Goal: Transaction & Acquisition: Obtain resource

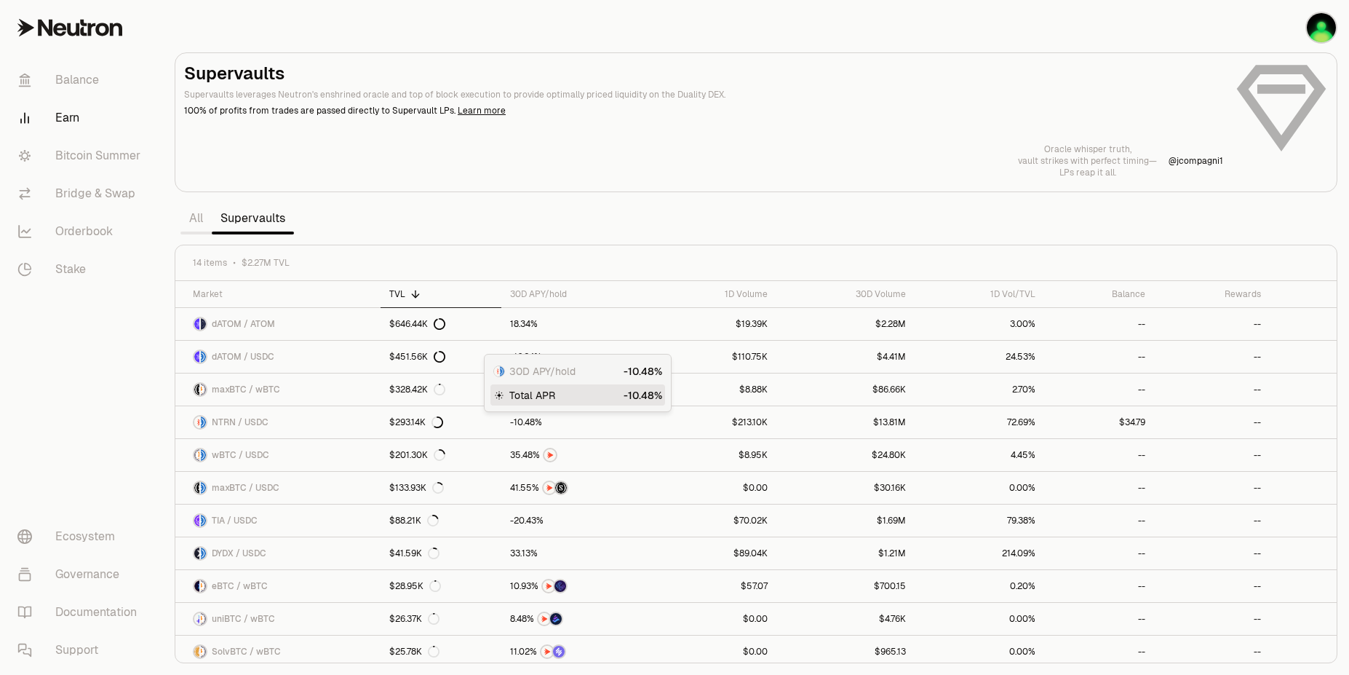
click at [874, 195] on section "Supervaults Supervaults leverages Neutron's enshrined oracle and top of block e…" at bounding box center [756, 337] width 1186 height 675
click at [190, 223] on link "All" at bounding box center [196, 218] width 31 height 29
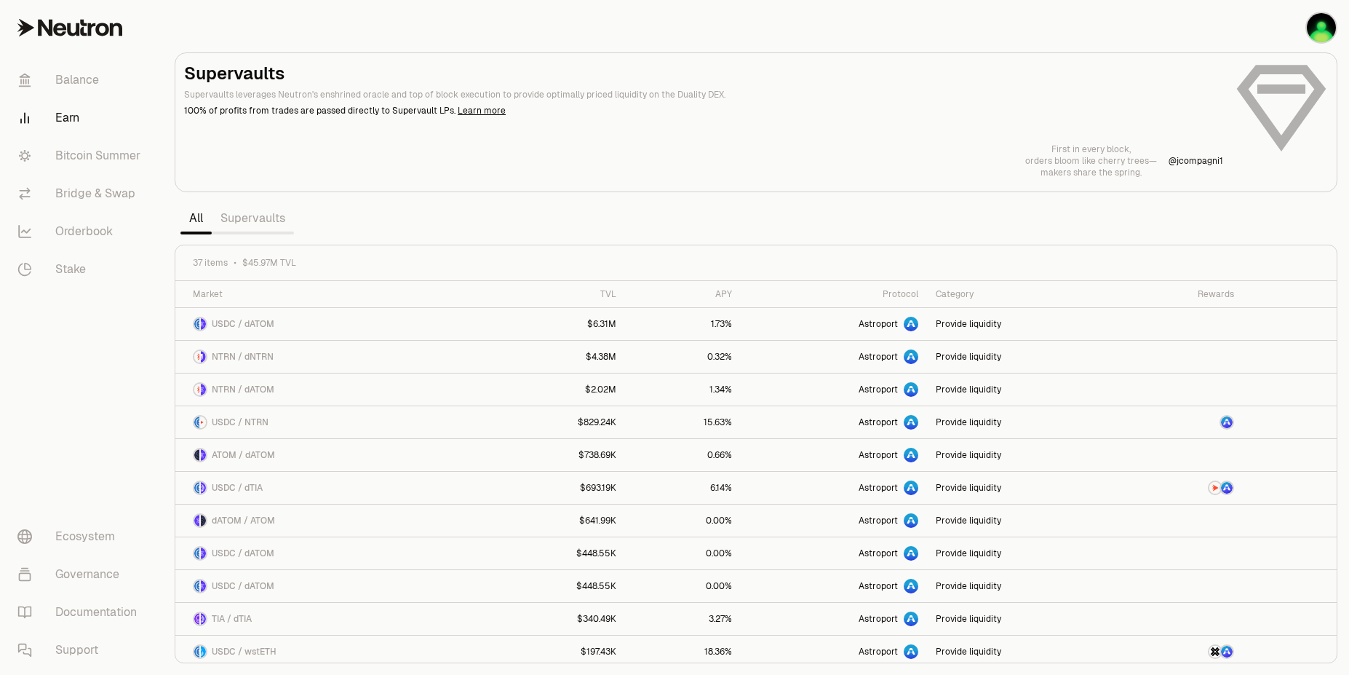
click at [245, 219] on link "Supervaults" at bounding box center [253, 218] width 82 height 29
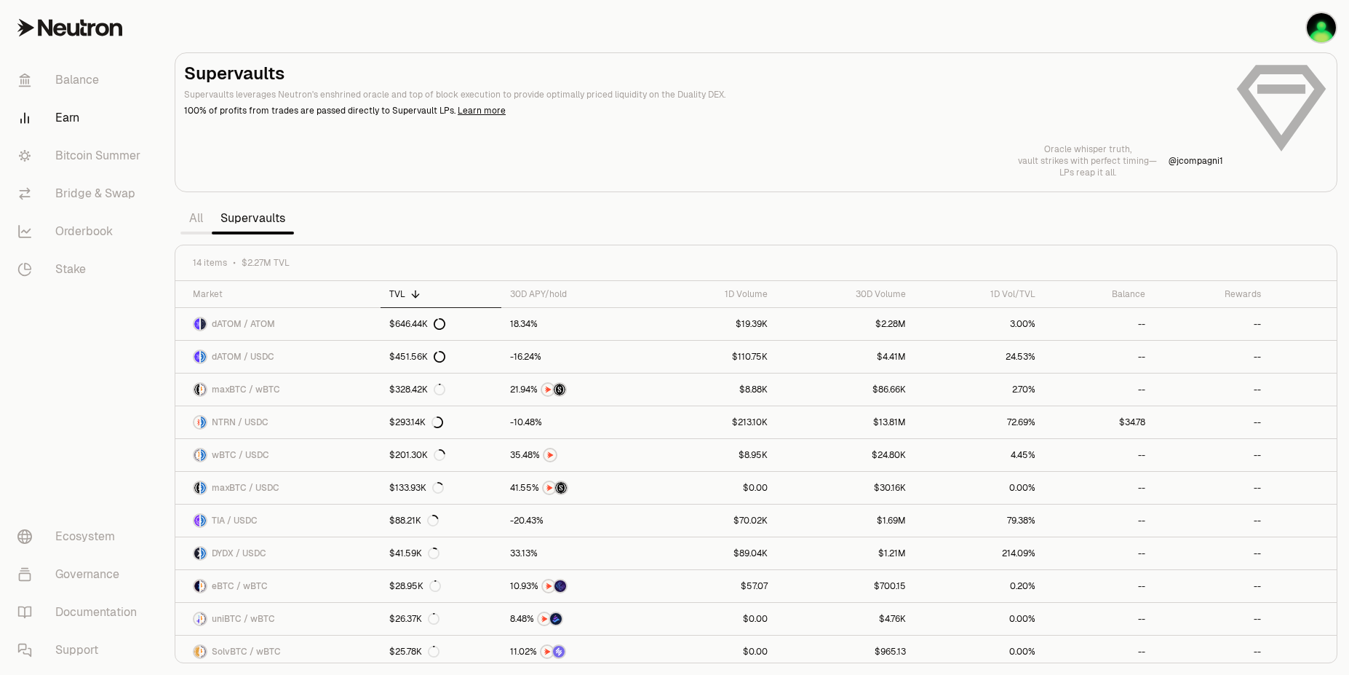
click at [739, 225] on section "Supervaults Supervaults leverages Neutron's enshrined oracle and top of block e…" at bounding box center [756, 337] width 1186 height 675
drag, startPoint x: 1336, startPoint y: 425, endPoint x: 1273, endPoint y: 296, distance: 143.9
click at [1331, 298] on div at bounding box center [1333, 429] width 5 height 295
click at [79, 153] on link "Bitcoin Summer" at bounding box center [81, 156] width 151 height 38
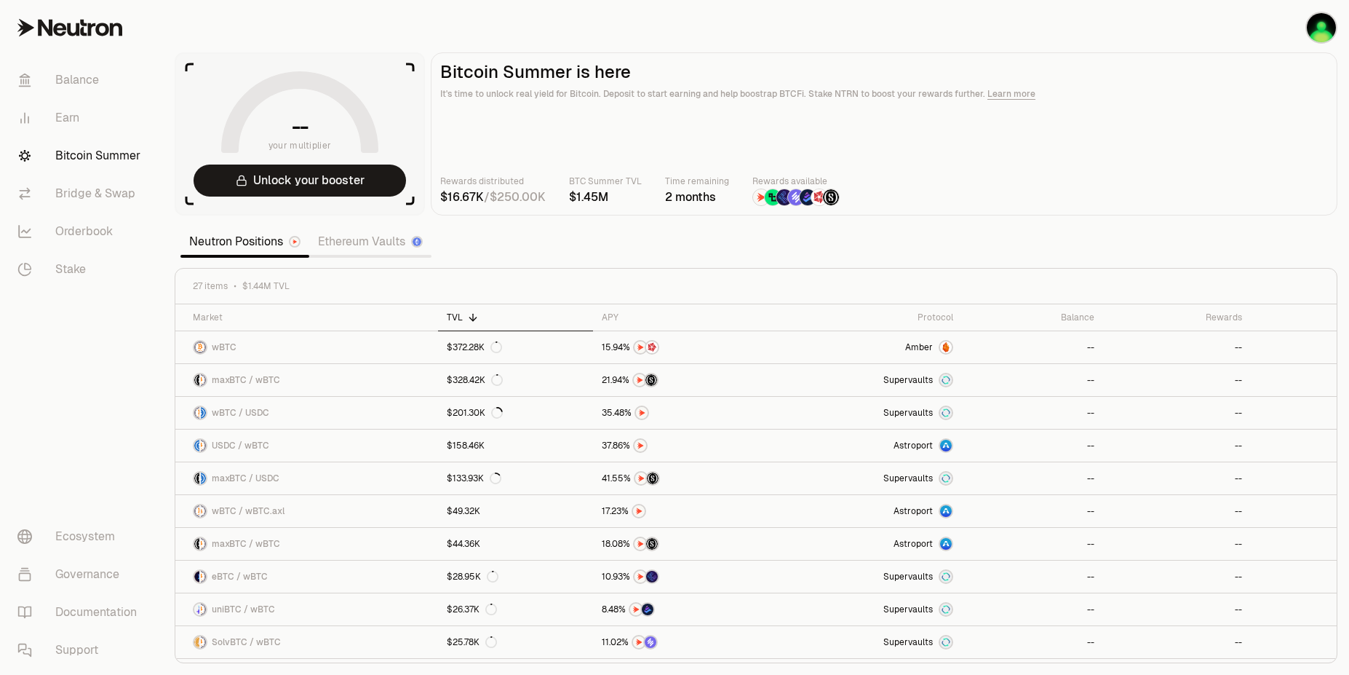
click at [791, 194] on img at bounding box center [796, 197] width 16 height 16
click at [926, 352] on span "Amber" at bounding box center [919, 347] width 28 height 12
click at [66, 123] on link "Earn" at bounding box center [81, 118] width 151 height 38
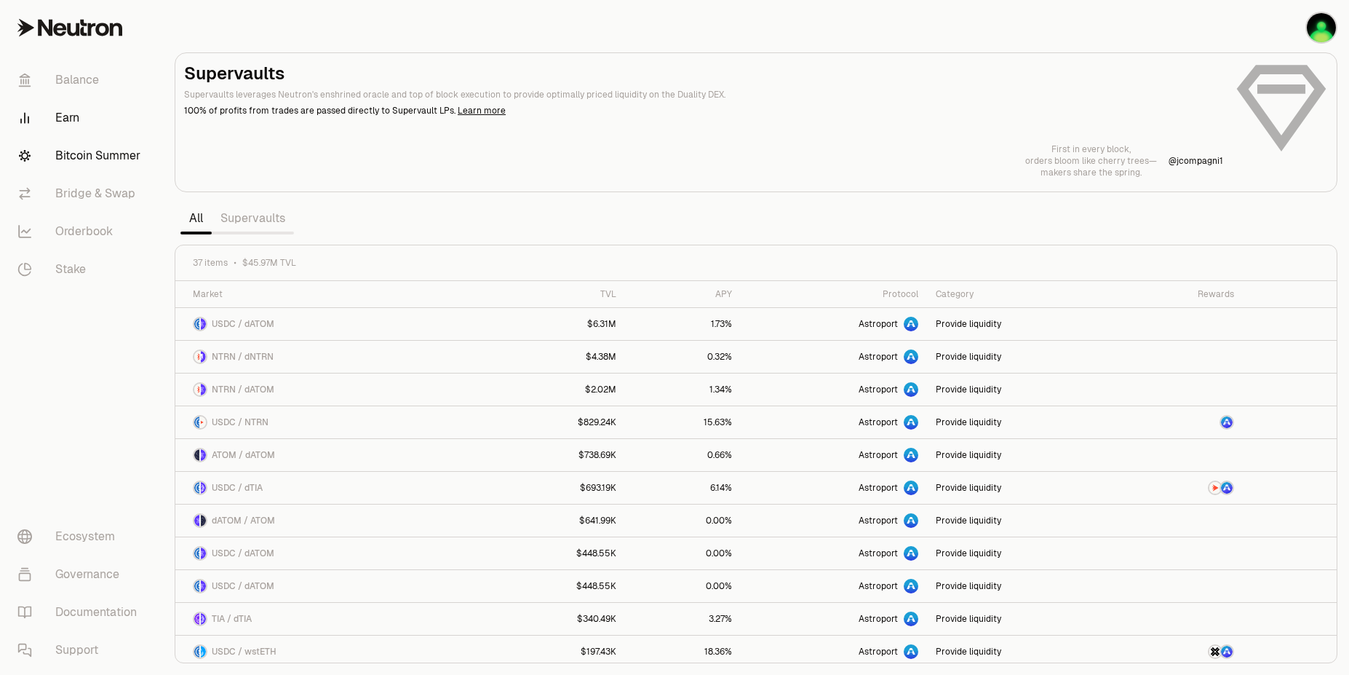
click at [88, 156] on link "Bitcoin Summer" at bounding box center [81, 156] width 151 height 38
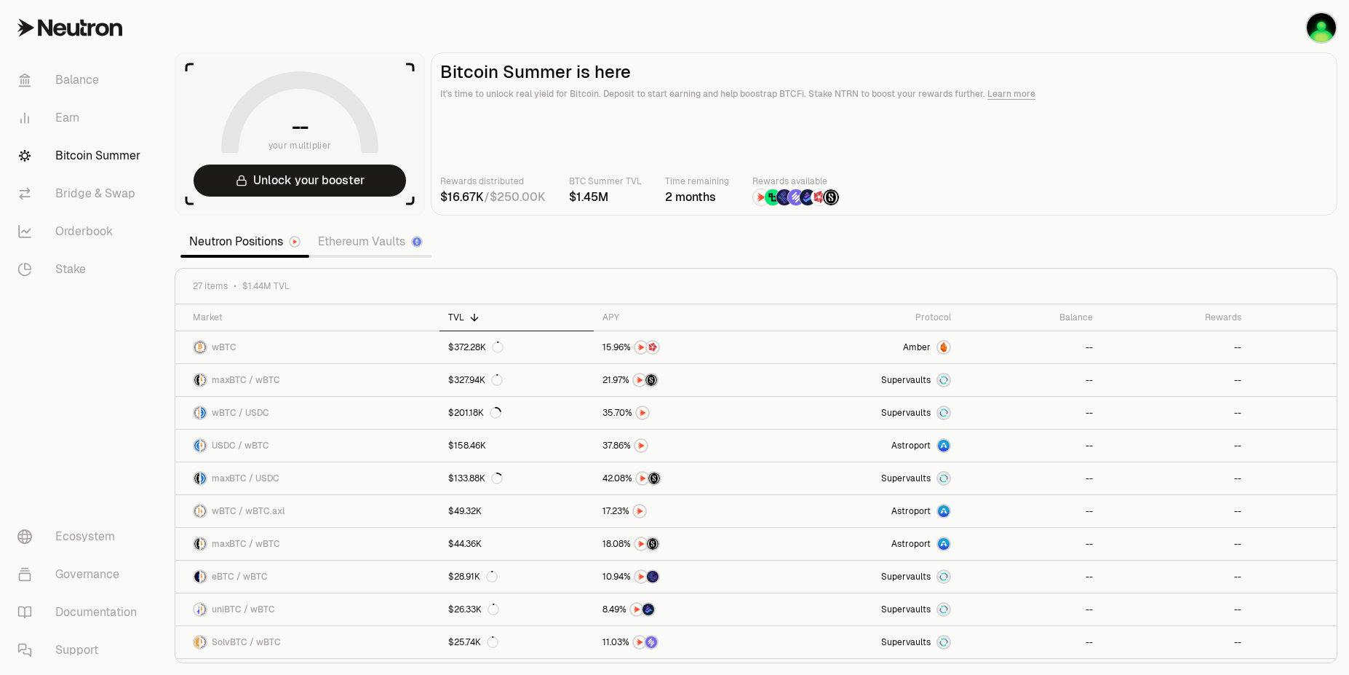
click at [370, 246] on link "Ethereum Vaults" at bounding box center [370, 241] width 122 height 29
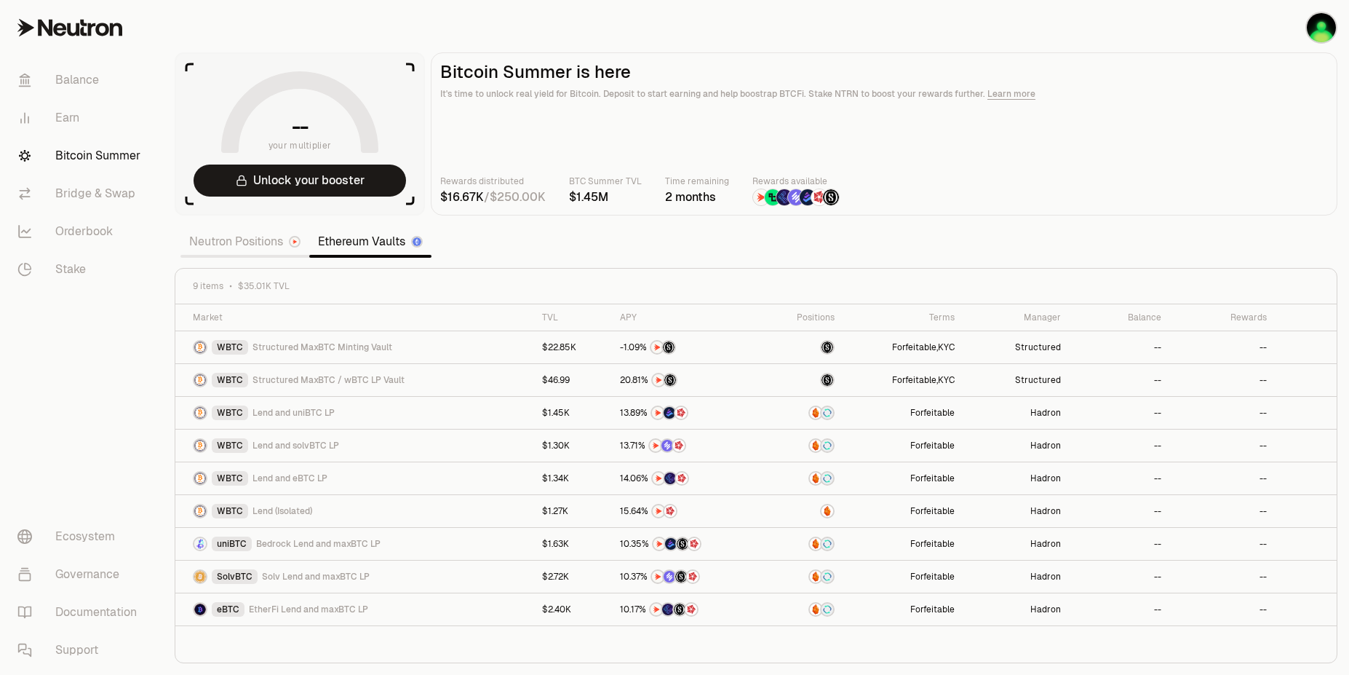
click at [243, 244] on link "Neutron Positions" at bounding box center [245, 241] width 129 height 29
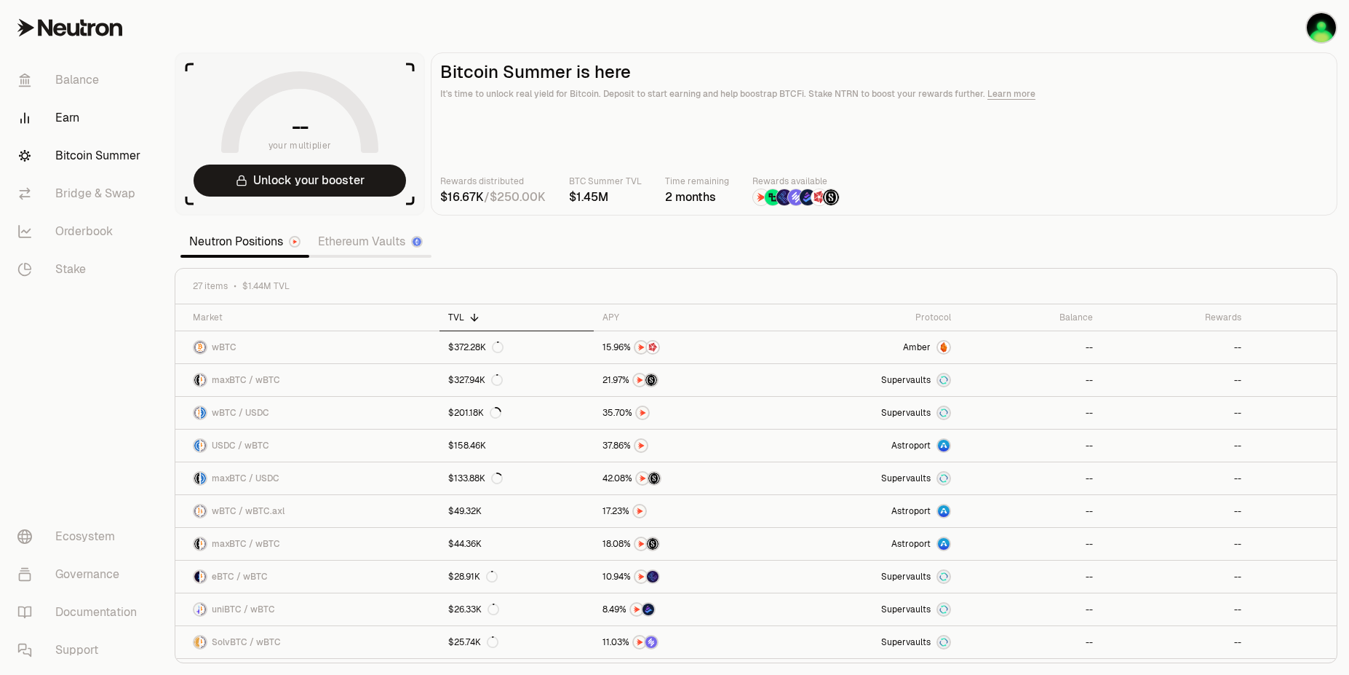
click at [55, 106] on link "Earn" at bounding box center [81, 118] width 151 height 38
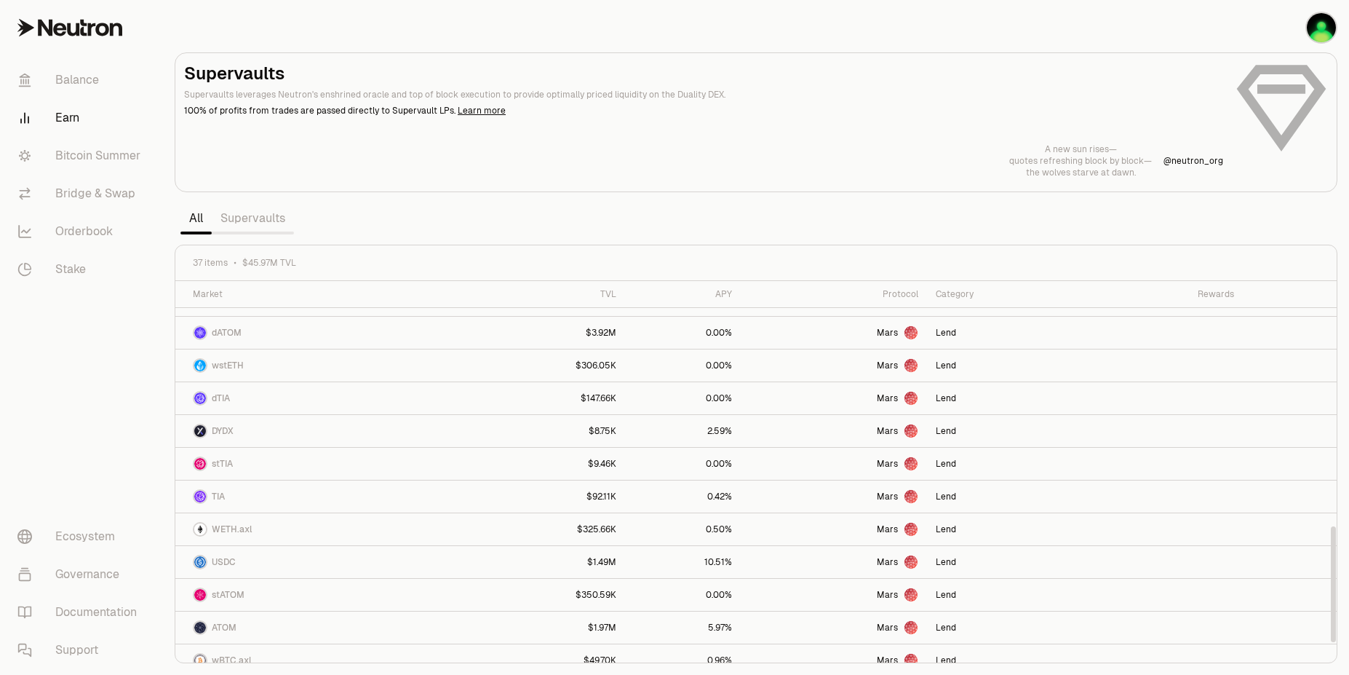
scroll to position [857, 0]
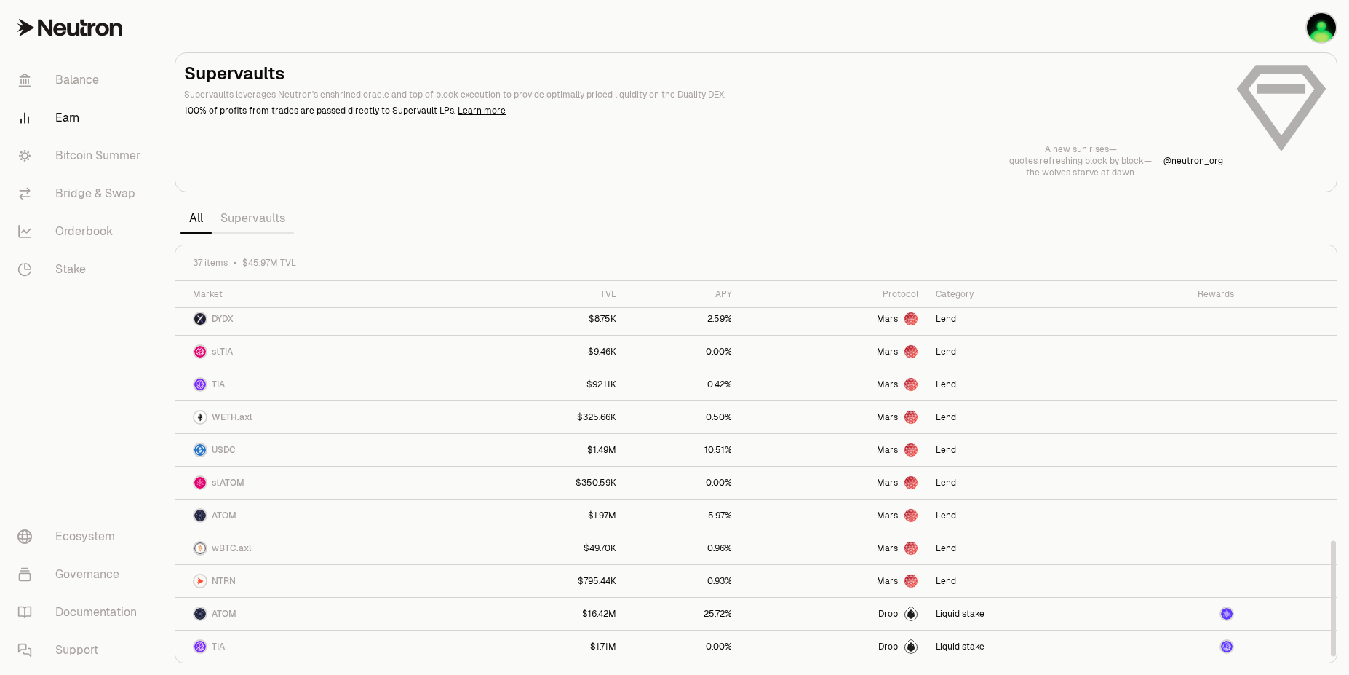
drag, startPoint x: 1333, startPoint y: 354, endPoint x: 1349, endPoint y: 674, distance: 319.9
click at [1336, 656] on div at bounding box center [1333, 598] width 5 height 116
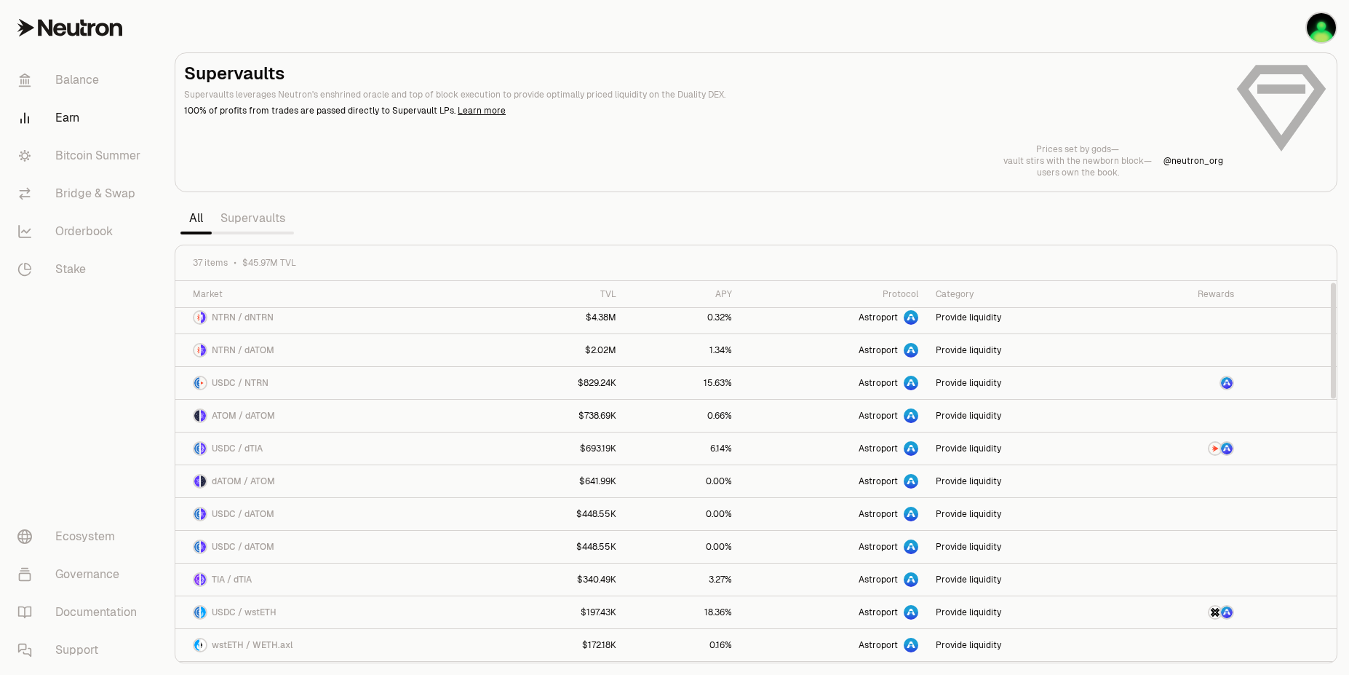
scroll to position [0, 0]
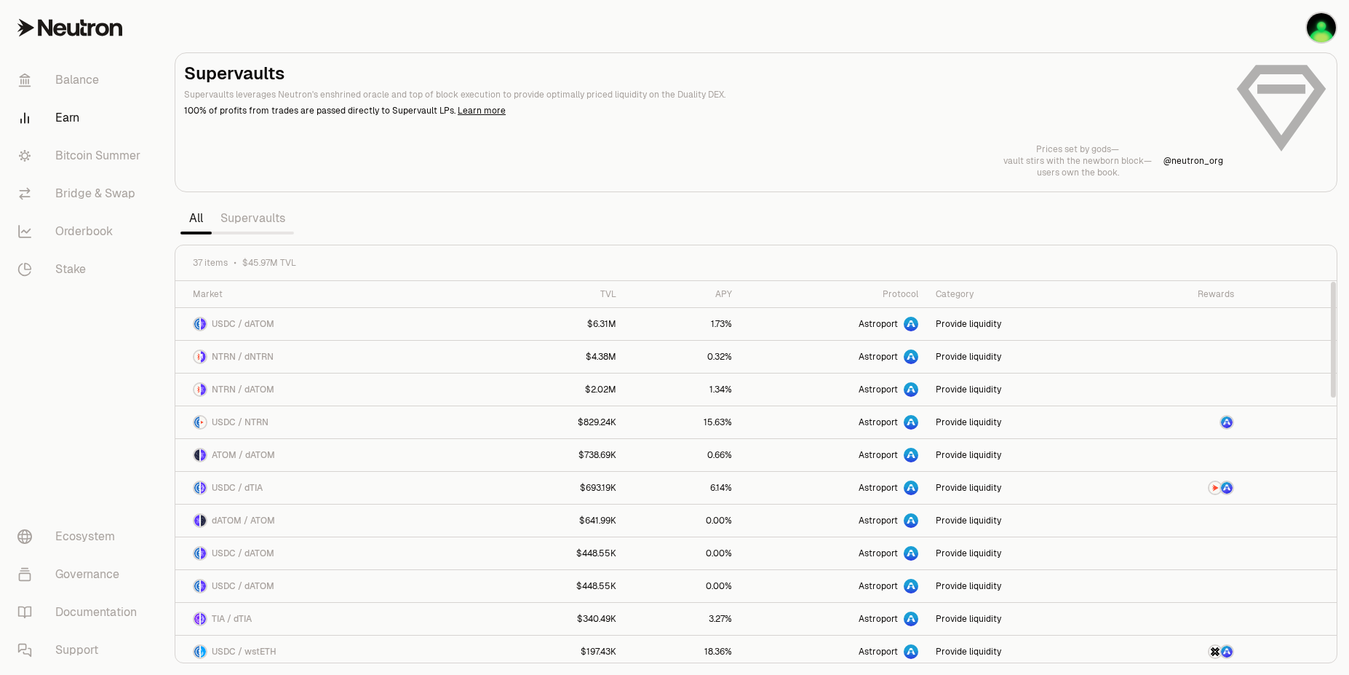
drag, startPoint x: 1333, startPoint y: 599, endPoint x: 1243, endPoint y: 186, distance: 422.5
click at [1331, 282] on div at bounding box center [1333, 340] width 5 height 116
click at [250, 217] on link "Supervaults" at bounding box center [253, 218] width 82 height 29
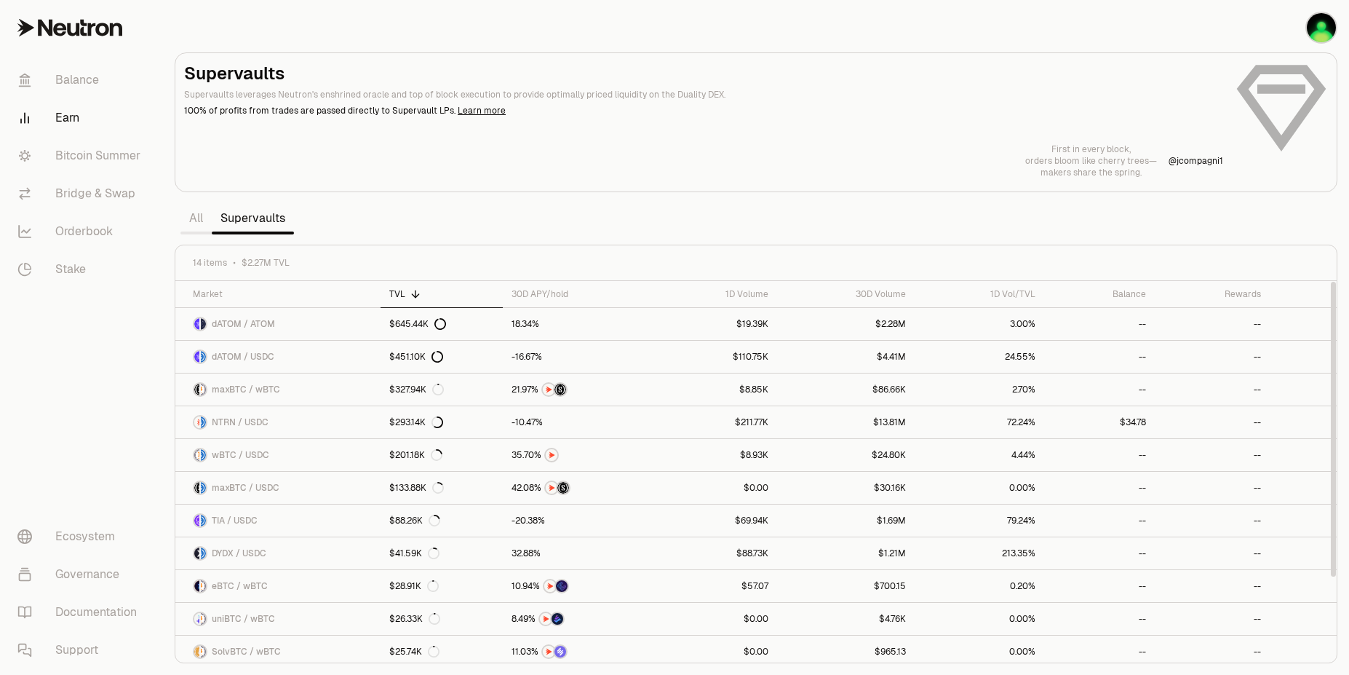
drag, startPoint x: 1332, startPoint y: 381, endPoint x: 1260, endPoint y: 256, distance: 143.8
click at [1331, 282] on div at bounding box center [1333, 429] width 5 height 295
click at [539, 298] on div "30D APY/hold" at bounding box center [577, 294] width 131 height 12
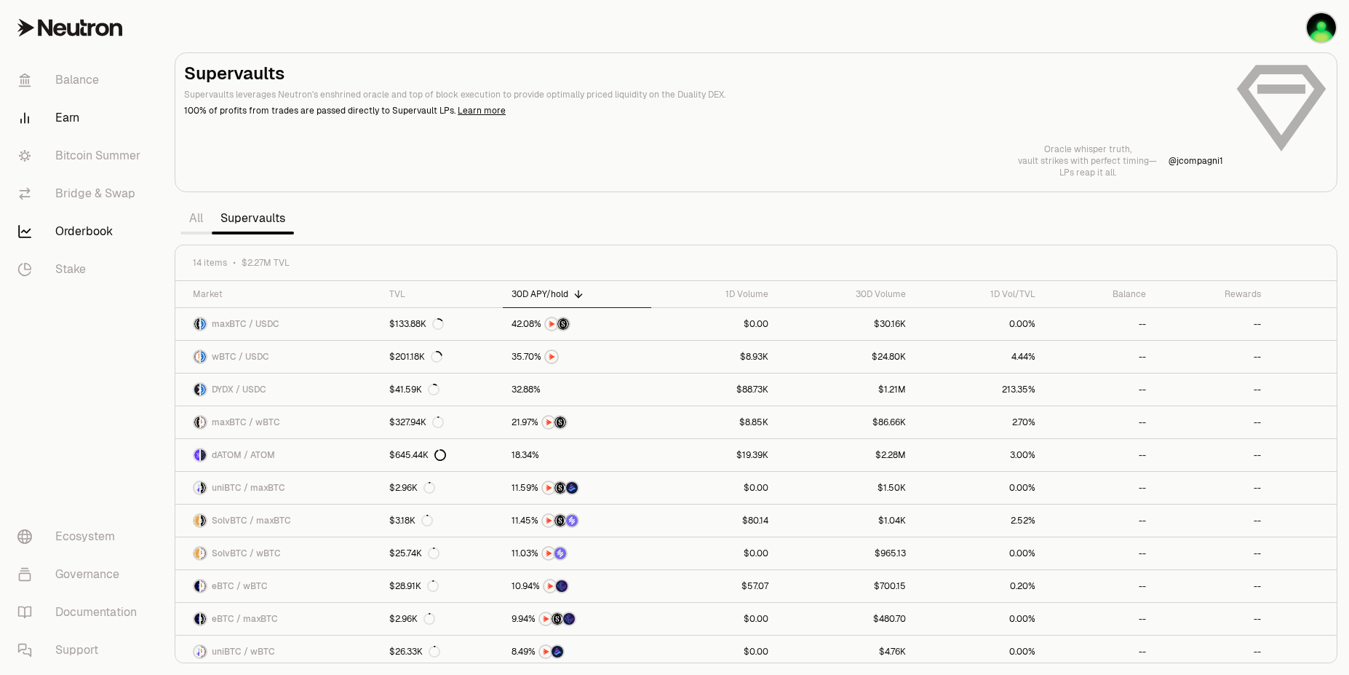
click at [62, 228] on link "Orderbook" at bounding box center [81, 232] width 151 height 38
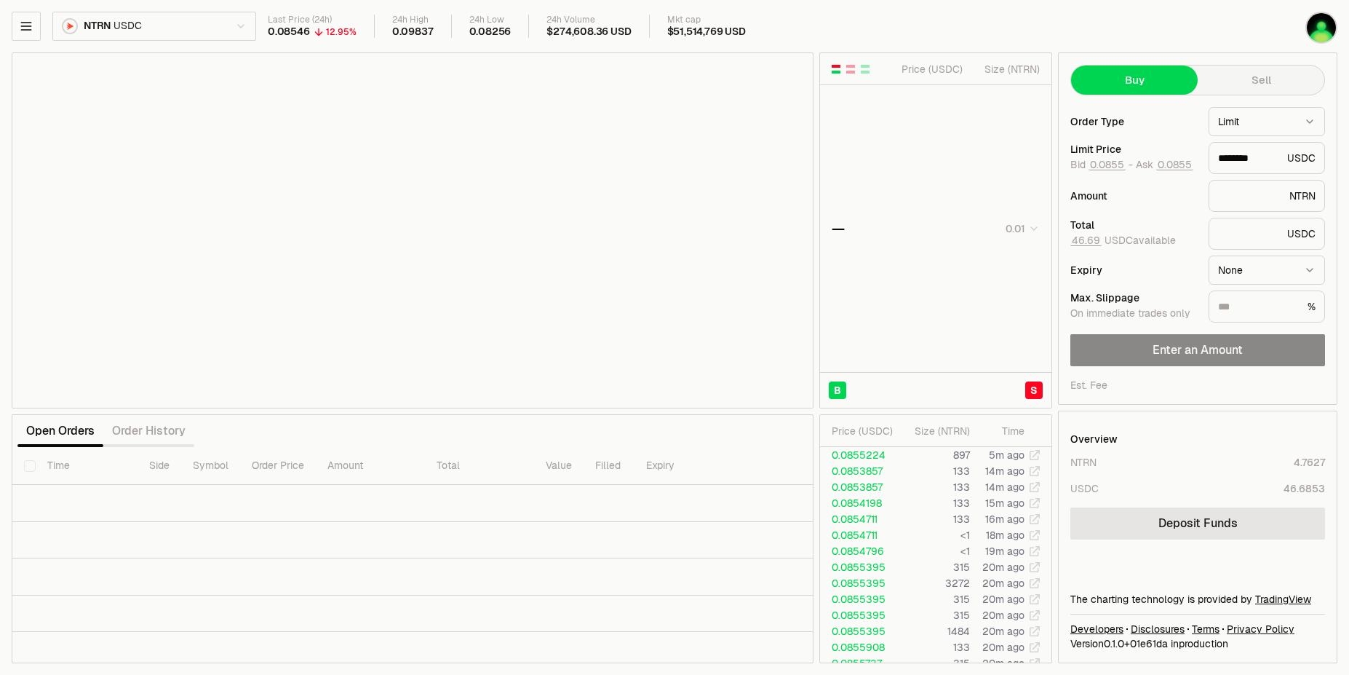
type input "********"
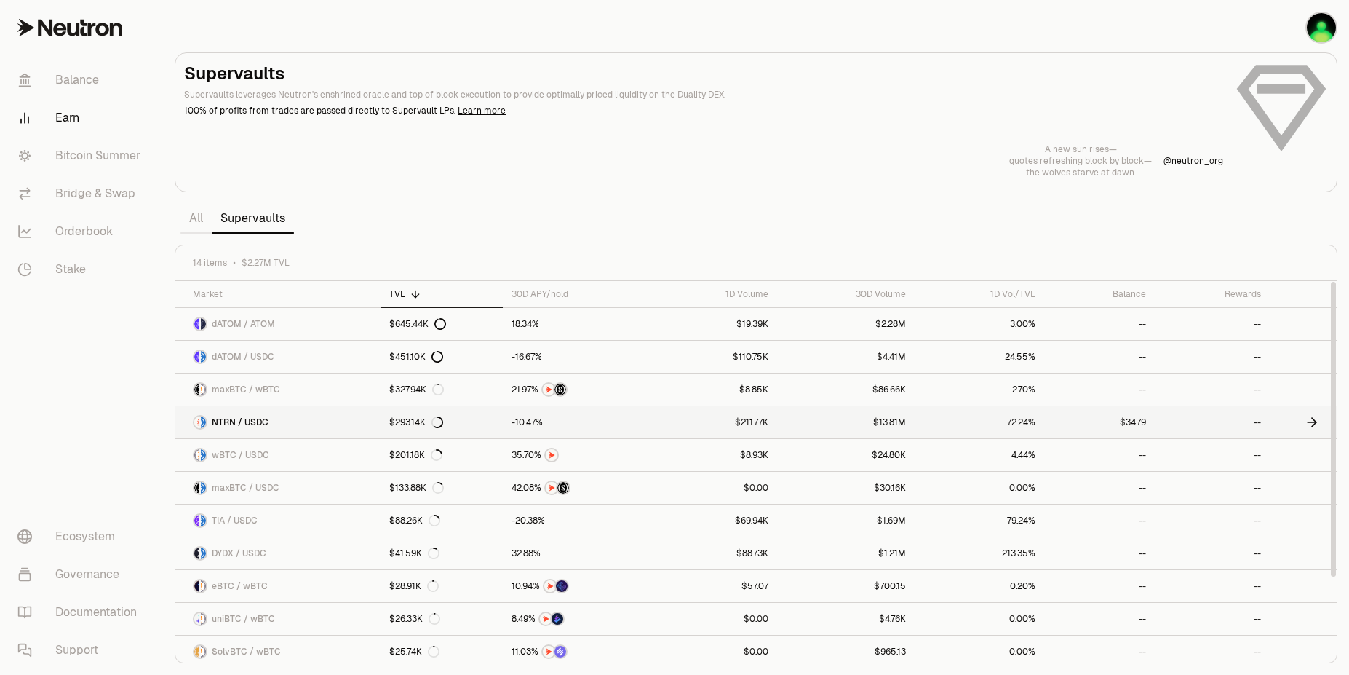
click at [269, 427] on link "NTRN / USDC" at bounding box center [277, 422] width 205 height 32
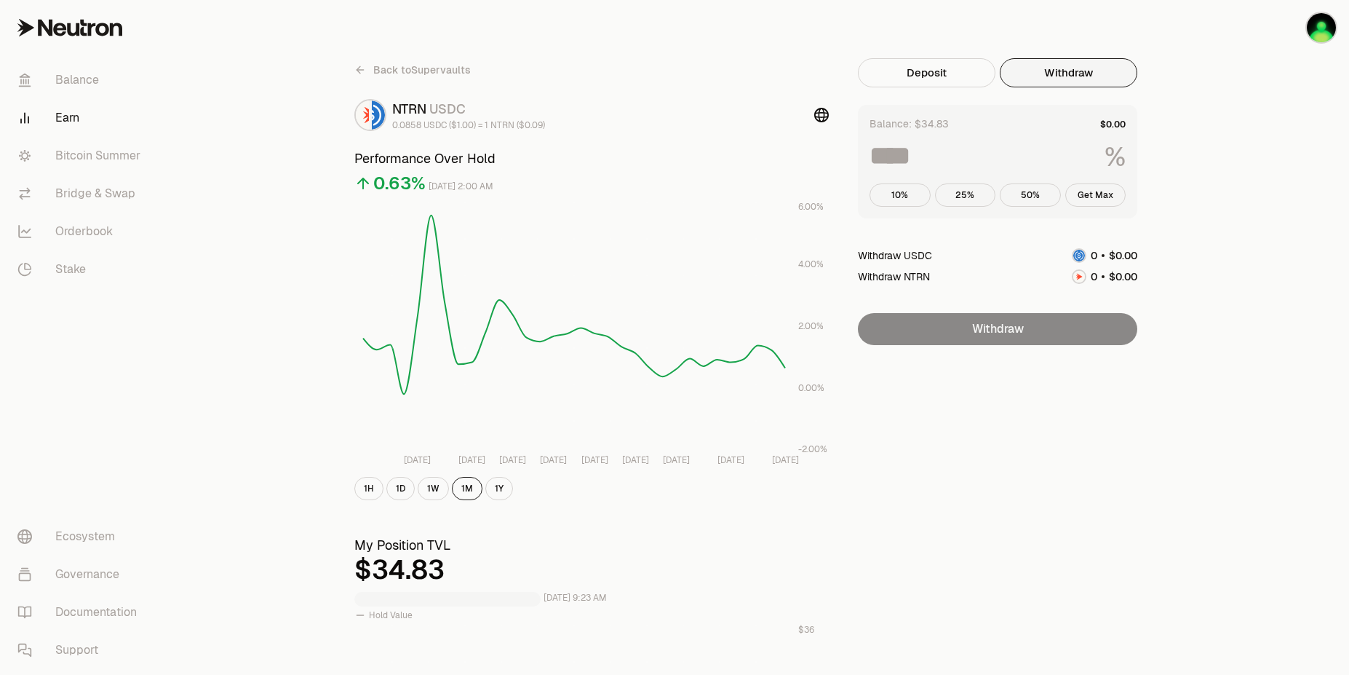
click at [1085, 71] on button "Withdraw" at bounding box center [1069, 72] width 138 height 29
click at [1090, 190] on button "Get Max" at bounding box center [1096, 194] width 61 height 23
type input "***"
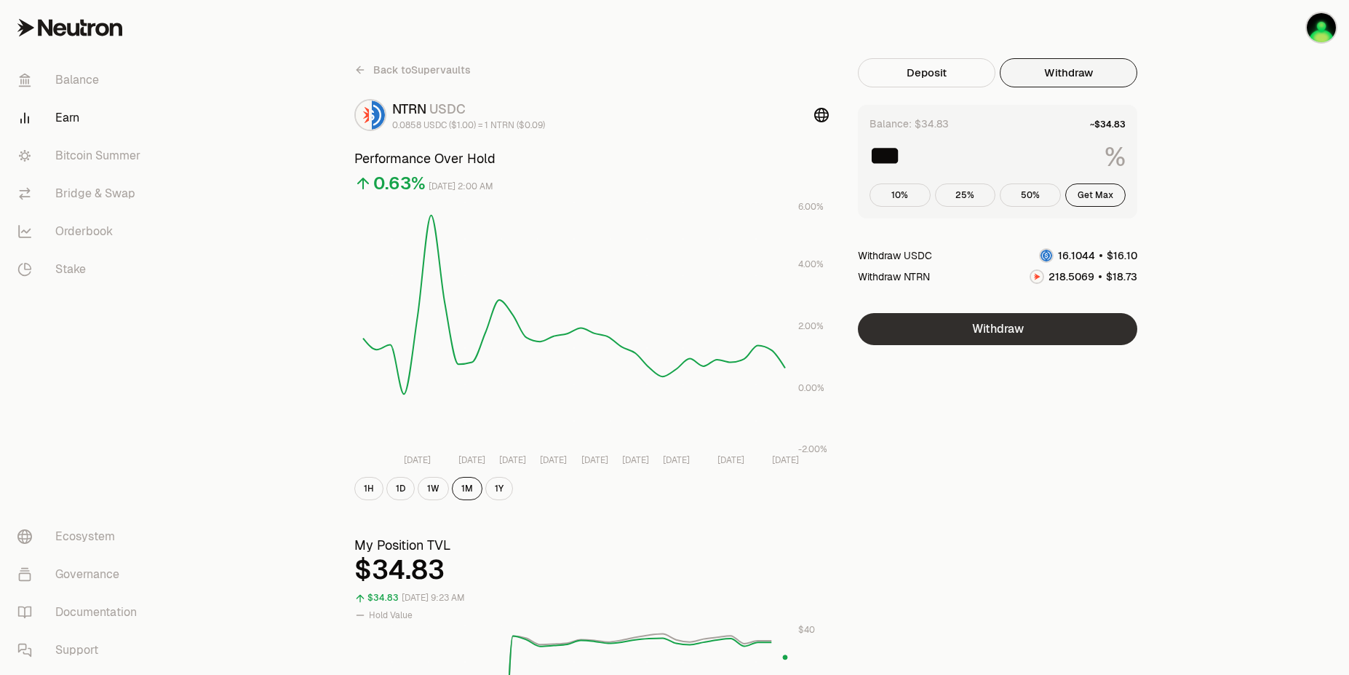
click at [1028, 327] on button "Withdraw" at bounding box center [998, 329] width 280 height 32
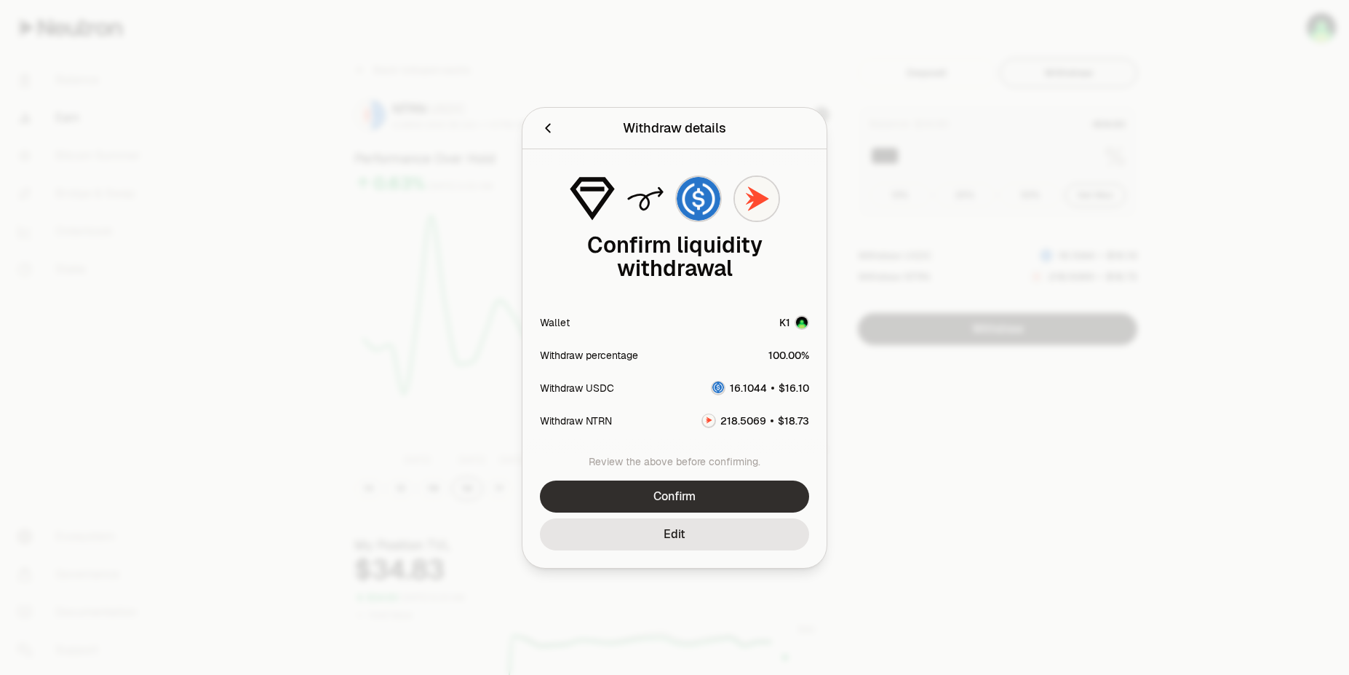
click at [713, 506] on button "Confirm" at bounding box center [674, 496] width 269 height 32
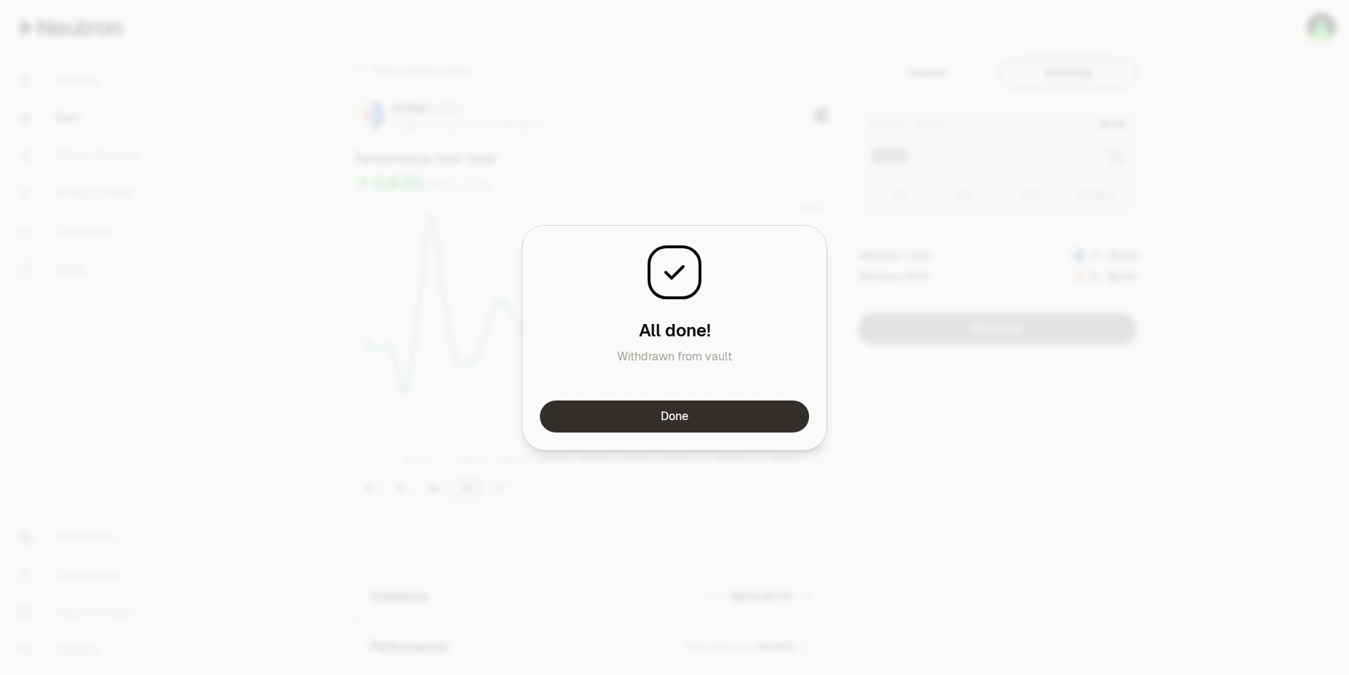
click at [649, 419] on button "Done" at bounding box center [674, 416] width 269 height 32
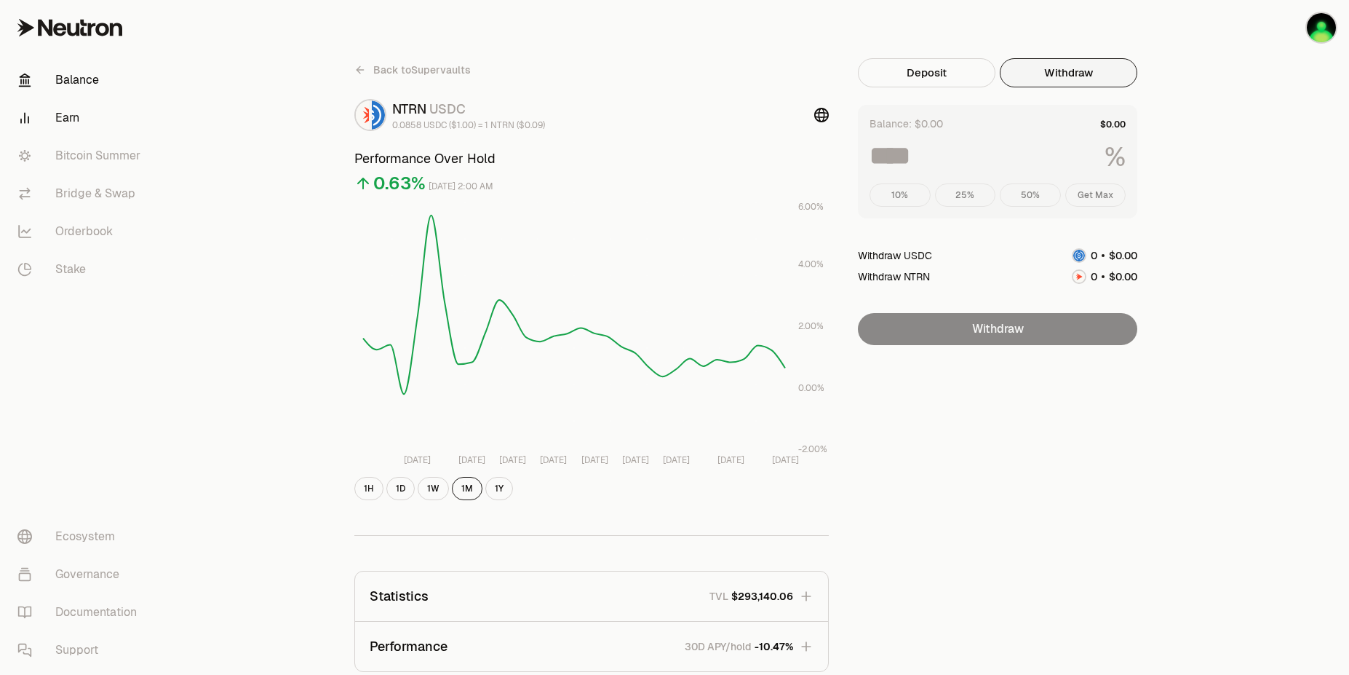
click at [80, 92] on link "Balance" at bounding box center [81, 80] width 151 height 38
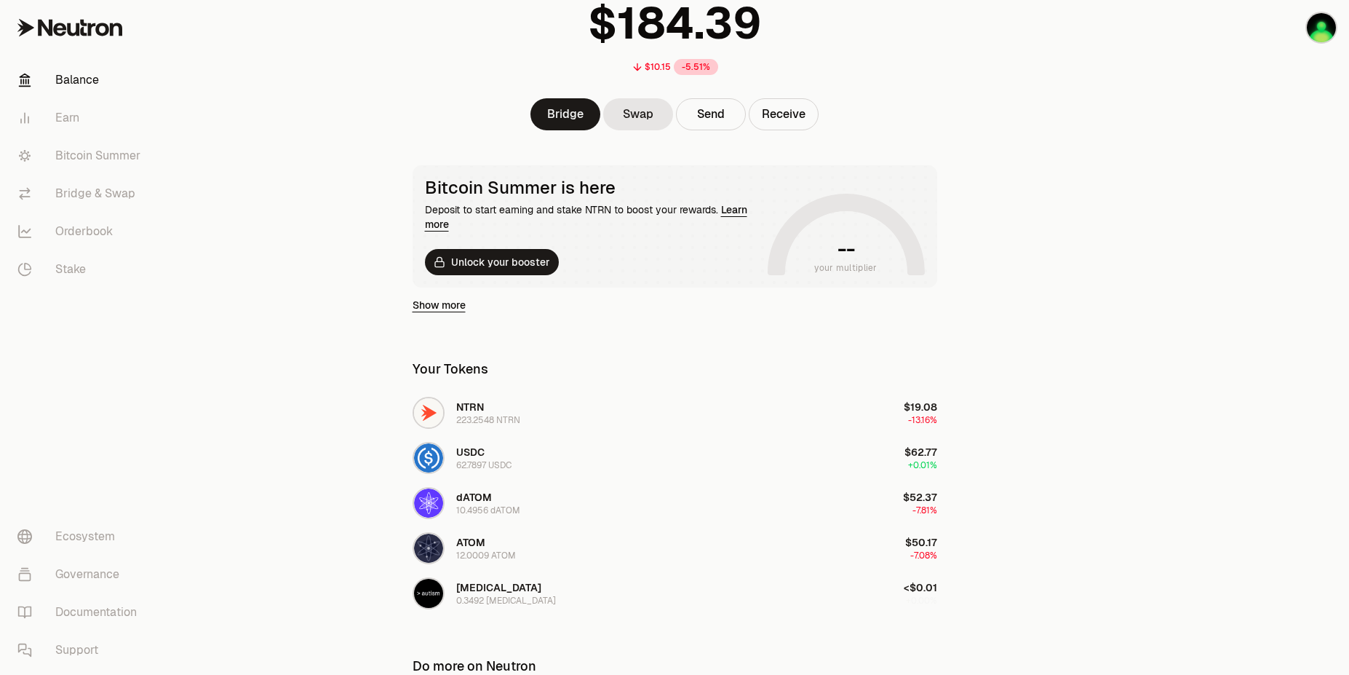
scroll to position [146, 0]
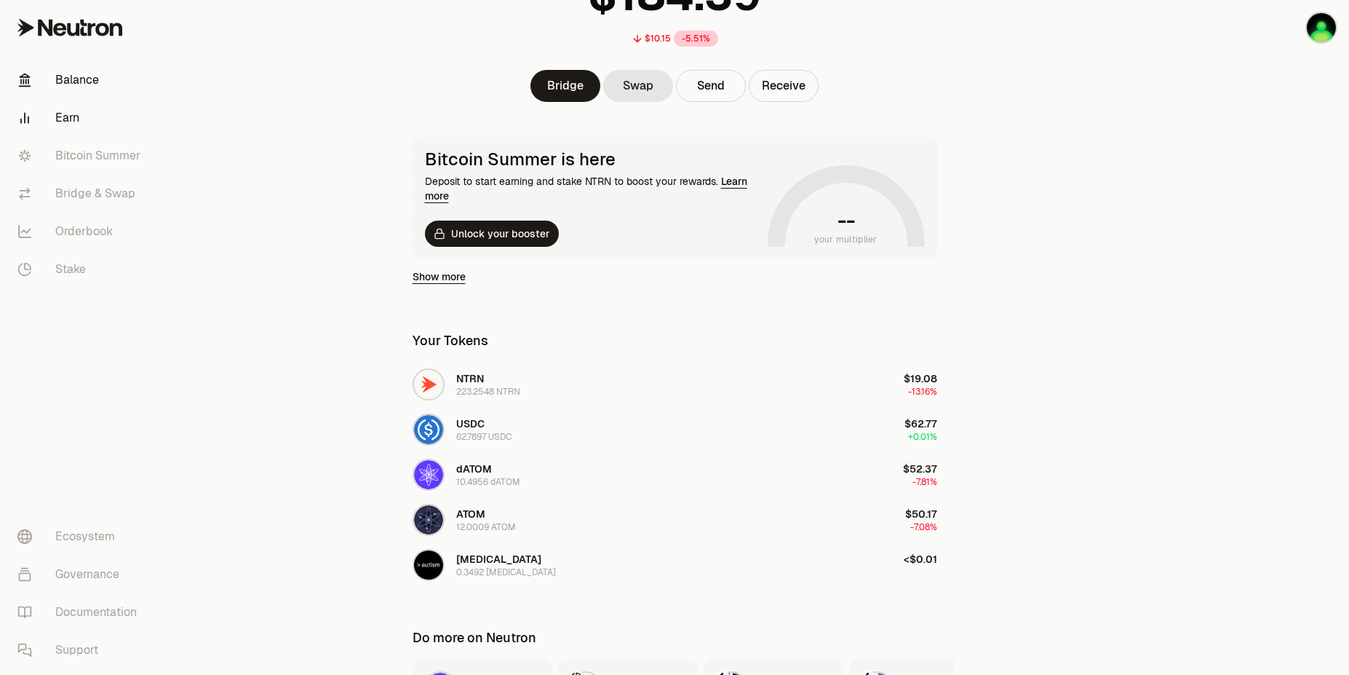
click at [76, 122] on link "Earn" at bounding box center [81, 118] width 151 height 38
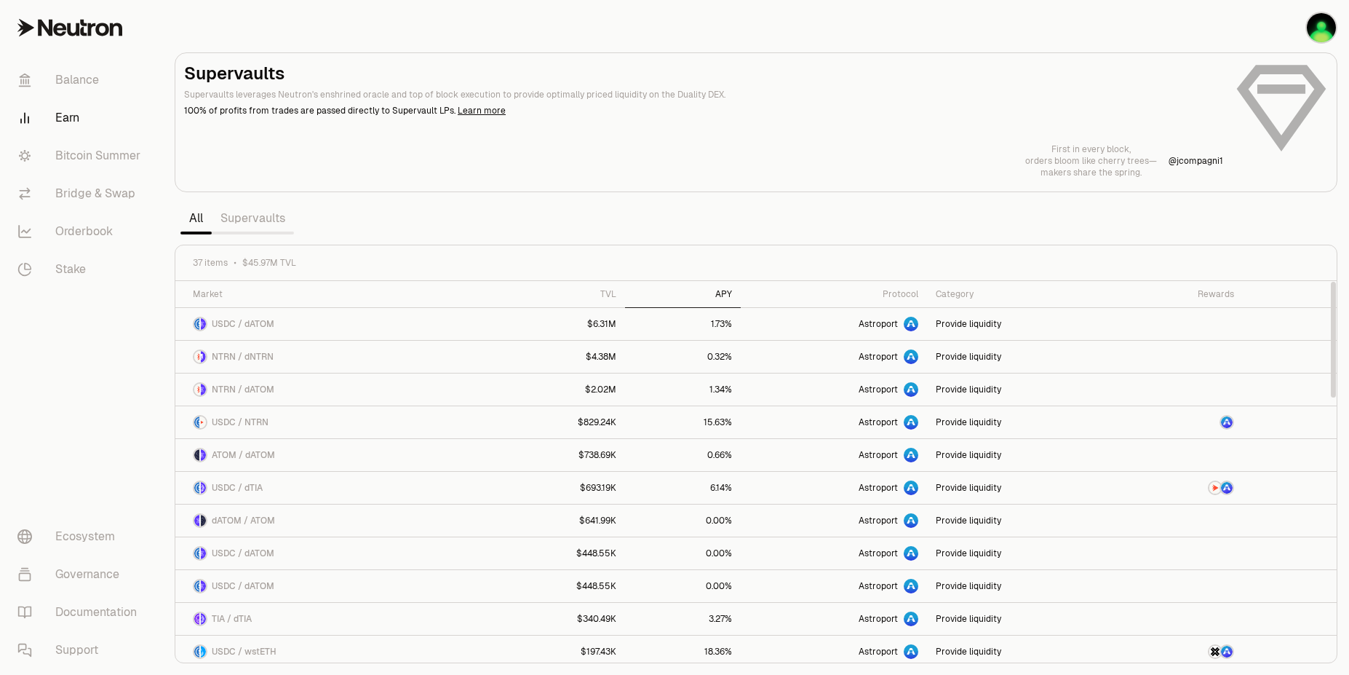
click at [732, 294] on div "APY" at bounding box center [683, 294] width 98 height 12
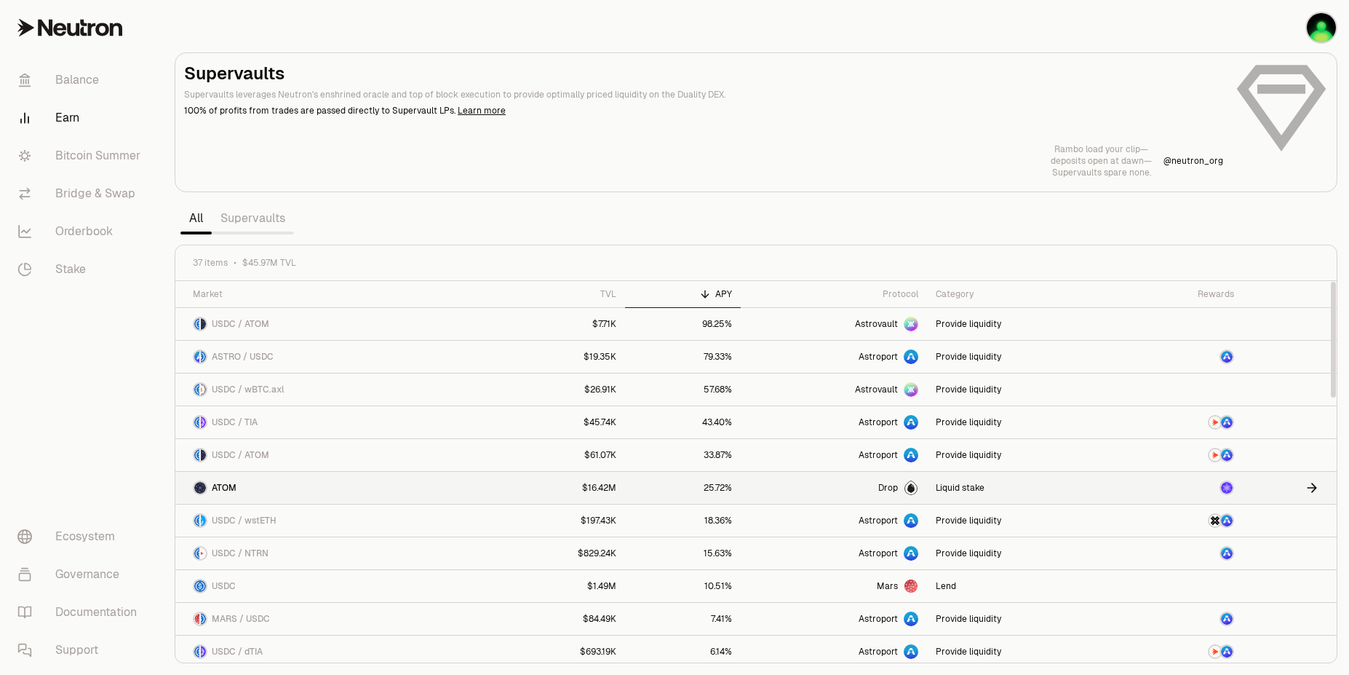
click at [542, 486] on link "$16.42M" at bounding box center [558, 488] width 135 height 32
click at [229, 490] on span "ATOM" at bounding box center [224, 488] width 25 height 12
click at [262, 221] on link "Supervaults" at bounding box center [253, 218] width 82 height 29
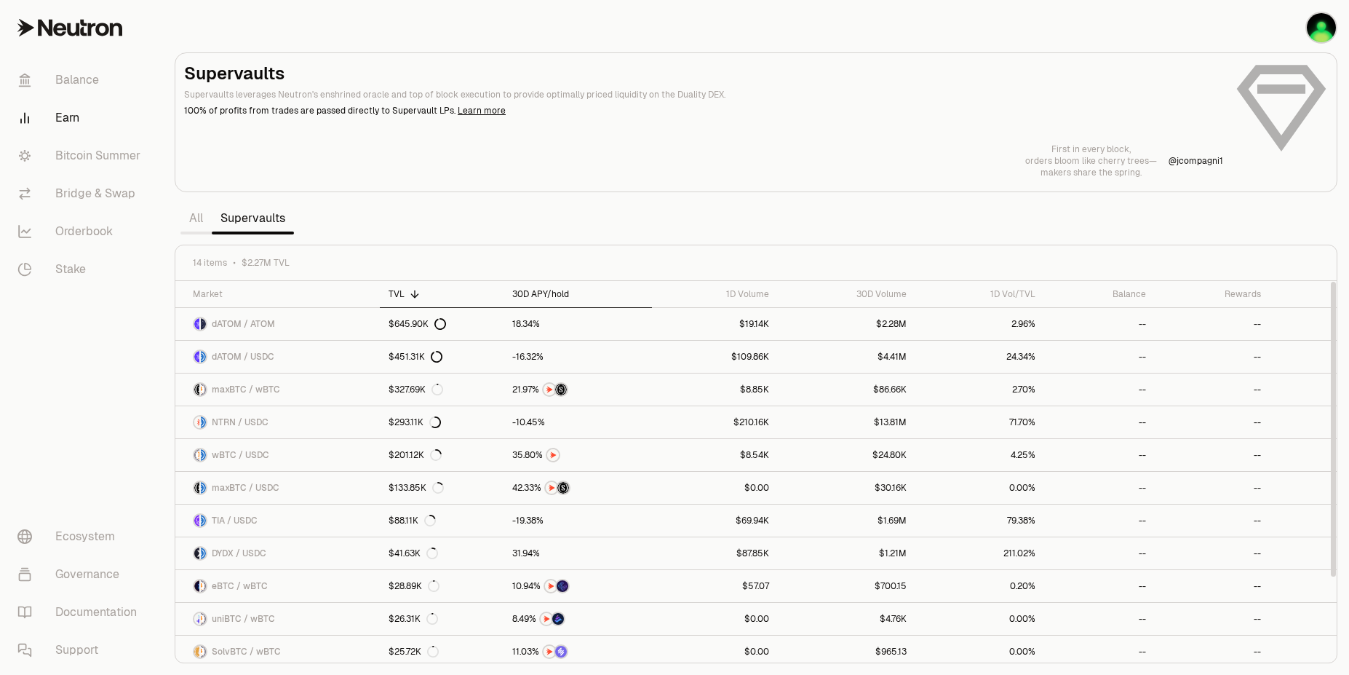
click at [538, 291] on div "30D APY/hold" at bounding box center [577, 294] width 131 height 12
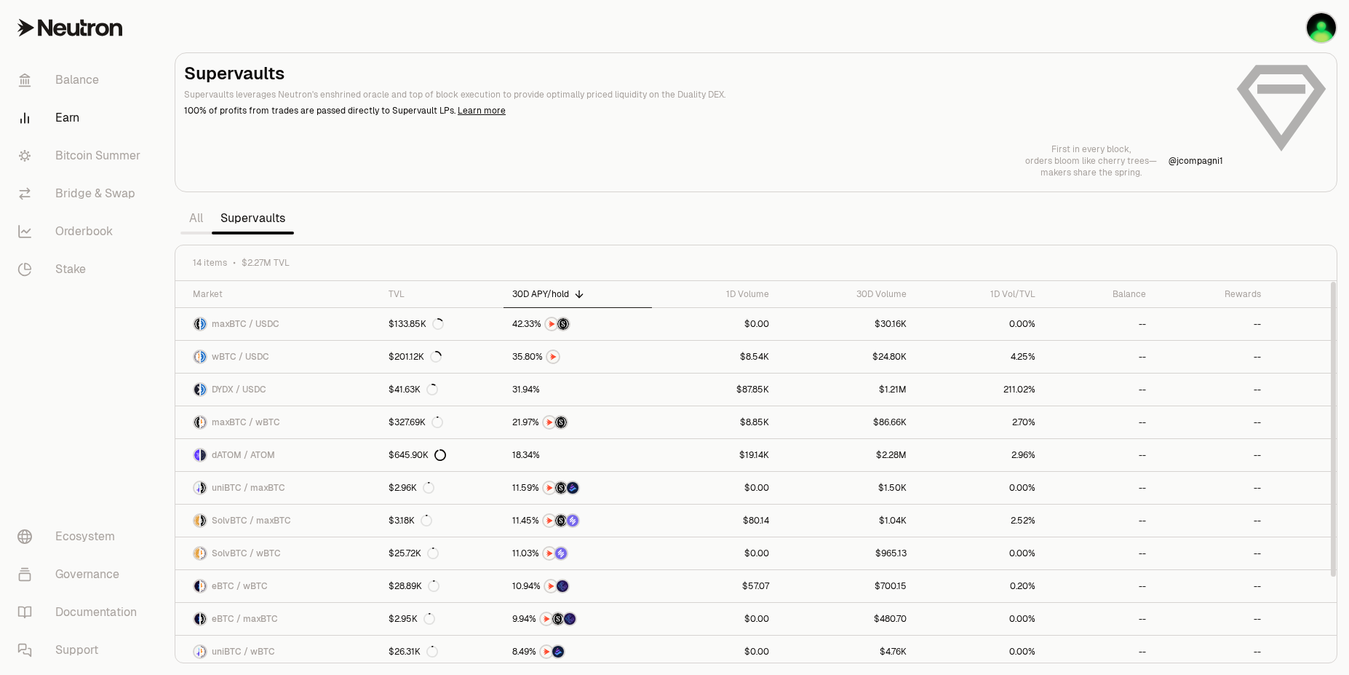
drag, startPoint x: 1332, startPoint y: 317, endPoint x: 1296, endPoint y: 205, distance: 118.3
click at [1331, 282] on div at bounding box center [1333, 429] width 5 height 295
click at [191, 221] on link "All" at bounding box center [196, 218] width 31 height 29
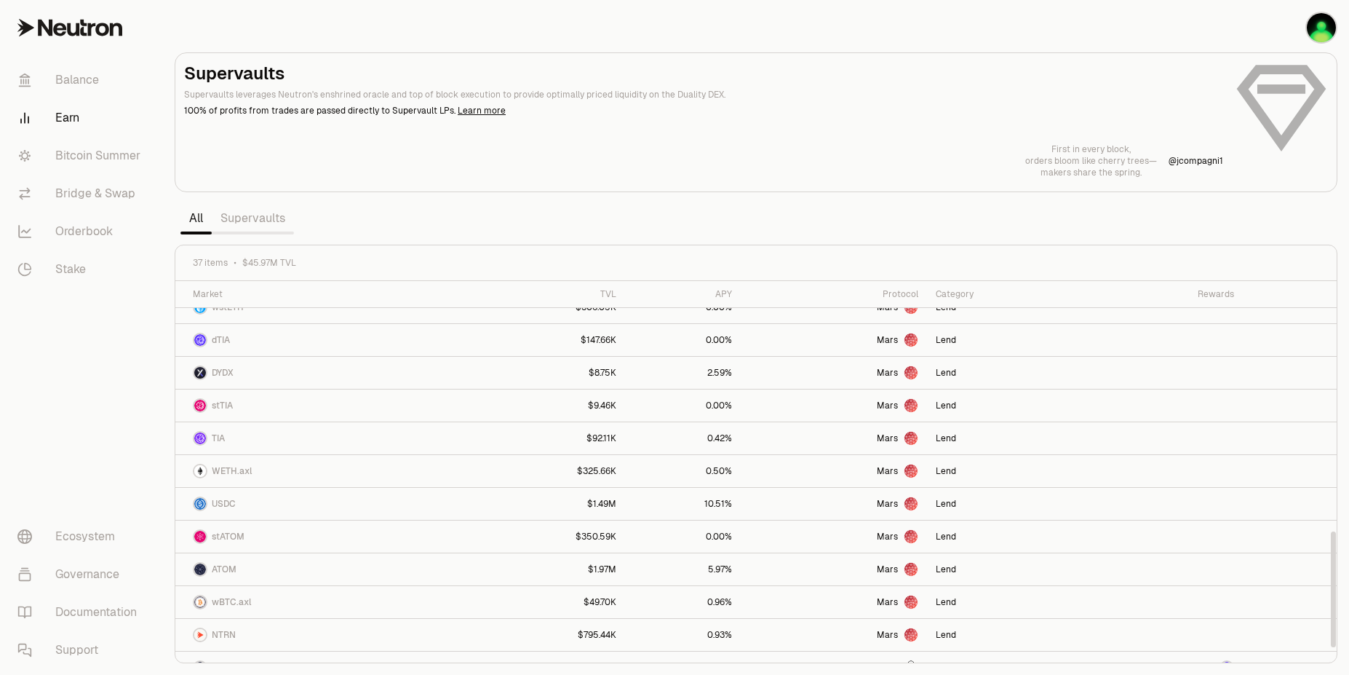
scroll to position [857, 0]
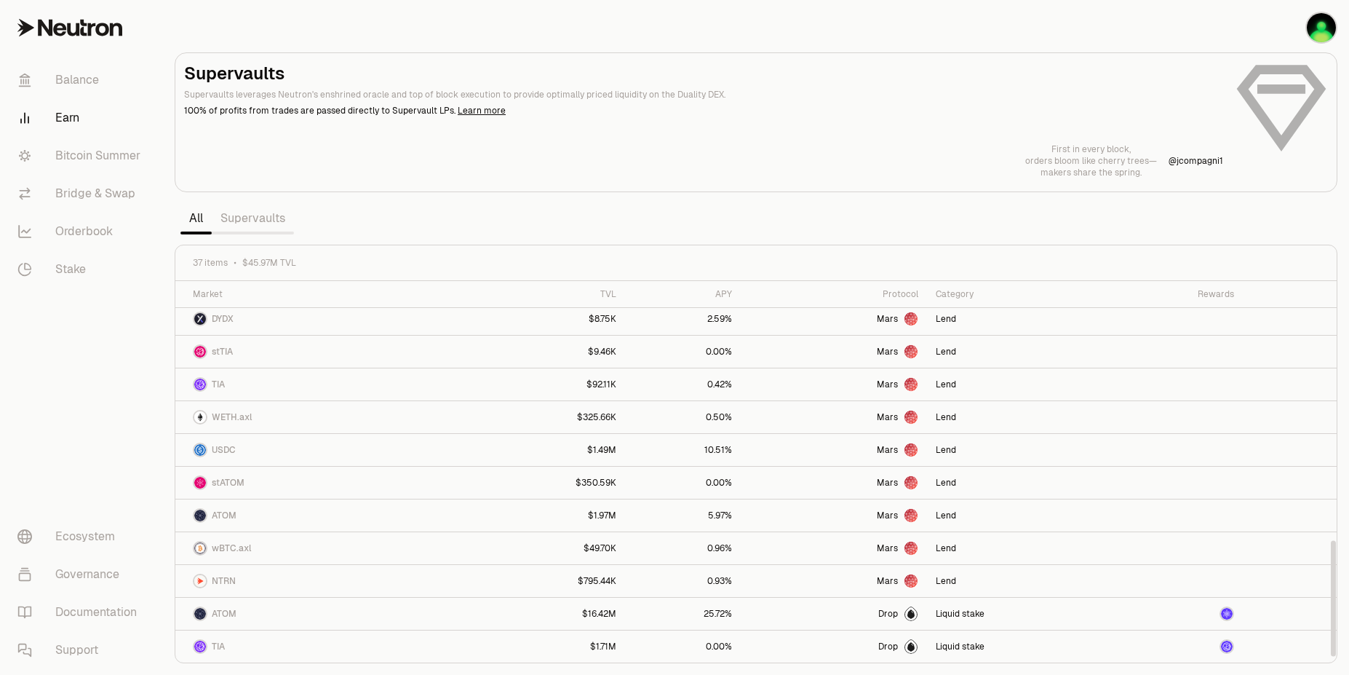
drag, startPoint x: 1333, startPoint y: 361, endPoint x: 1349, endPoint y: 665, distance: 304.6
click at [1336, 656] on div at bounding box center [1333, 598] width 5 height 116
click at [218, 607] on div "ATOM" at bounding box center [215, 613] width 44 height 15
click at [72, 90] on link "Balance" at bounding box center [81, 80] width 151 height 38
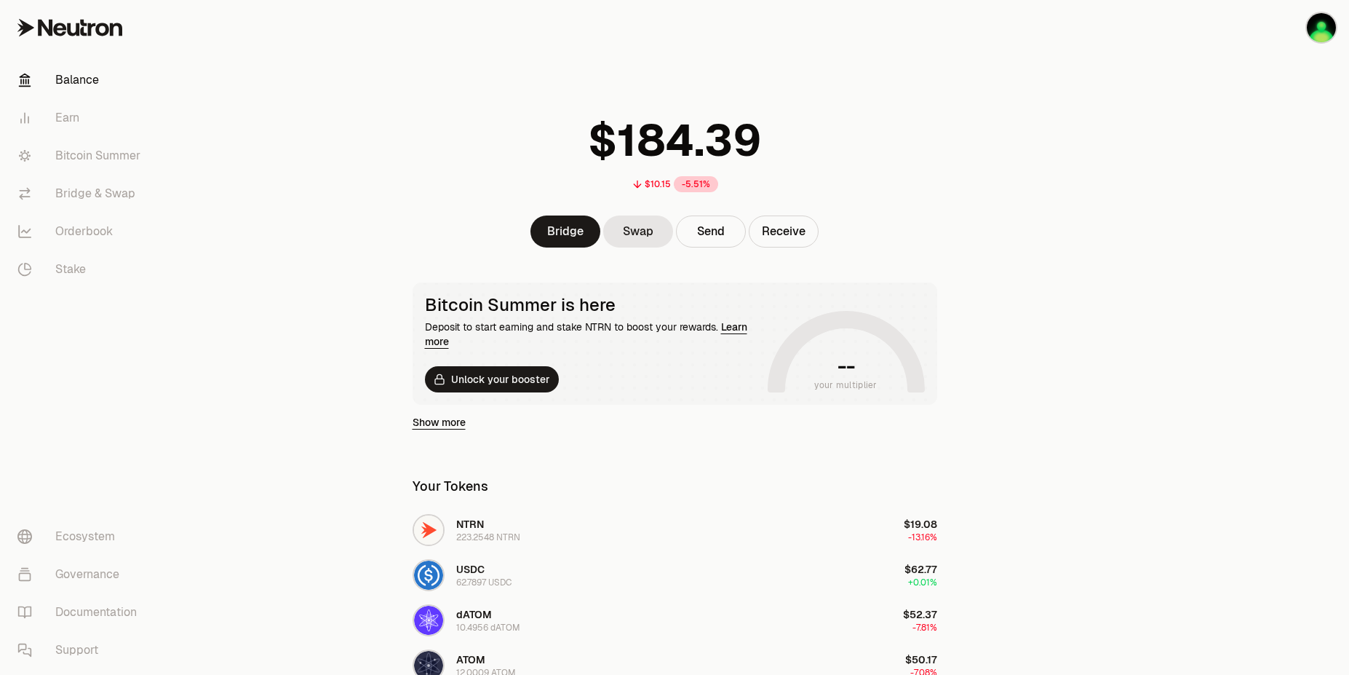
drag, startPoint x: 1349, startPoint y: 105, endPoint x: 1349, endPoint y: 175, distance: 69.9
click at [1349, 175] on div at bounding box center [1267, 490] width 163 height 980
click at [1245, 235] on div at bounding box center [1267, 490] width 163 height 980
click at [1282, 210] on div at bounding box center [1267, 490] width 163 height 980
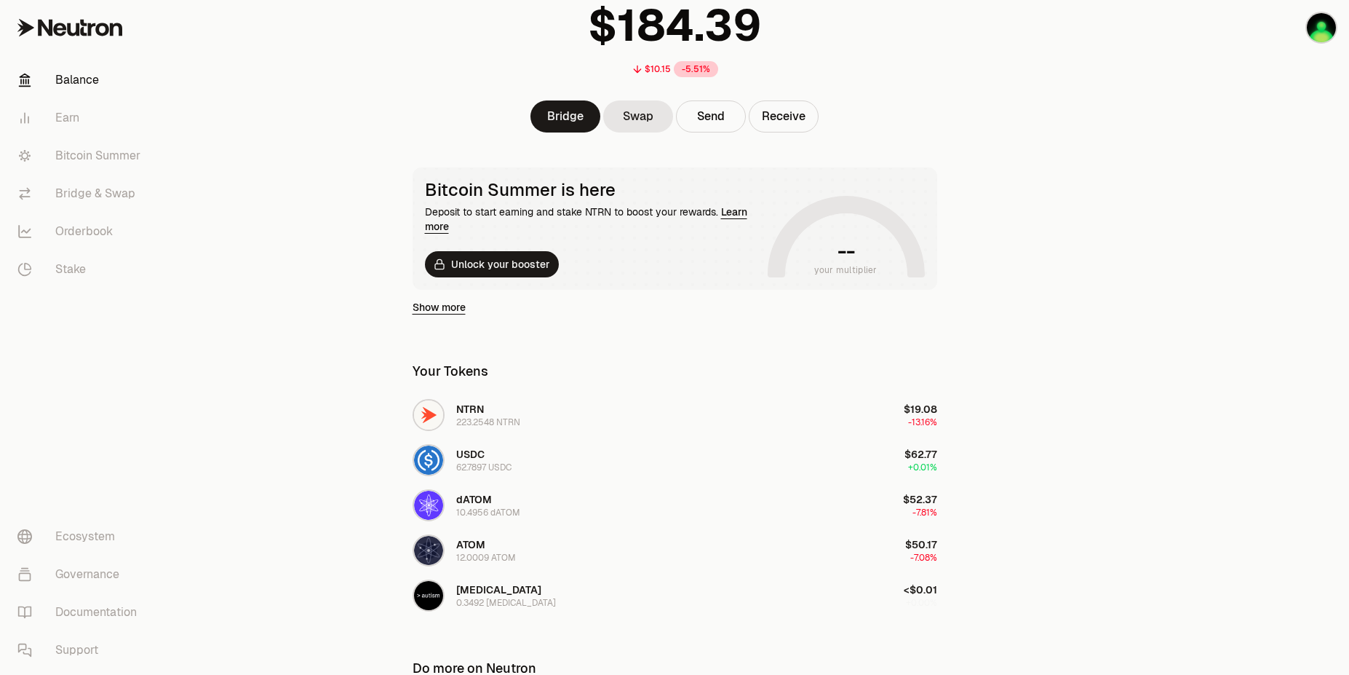
scroll to position [116, 0]
